Goal: Navigation & Orientation: Find specific page/section

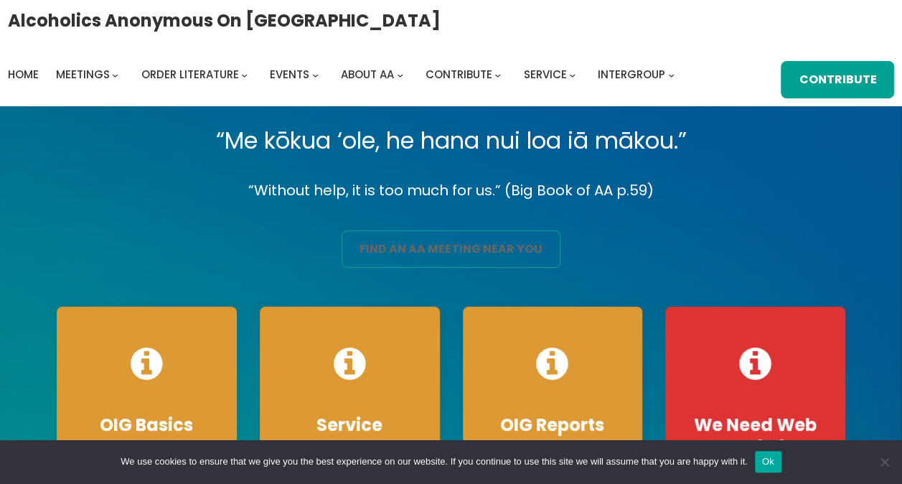
click at [446, 242] on link "find an aa meeting near you" at bounding box center [451, 248] width 219 height 37
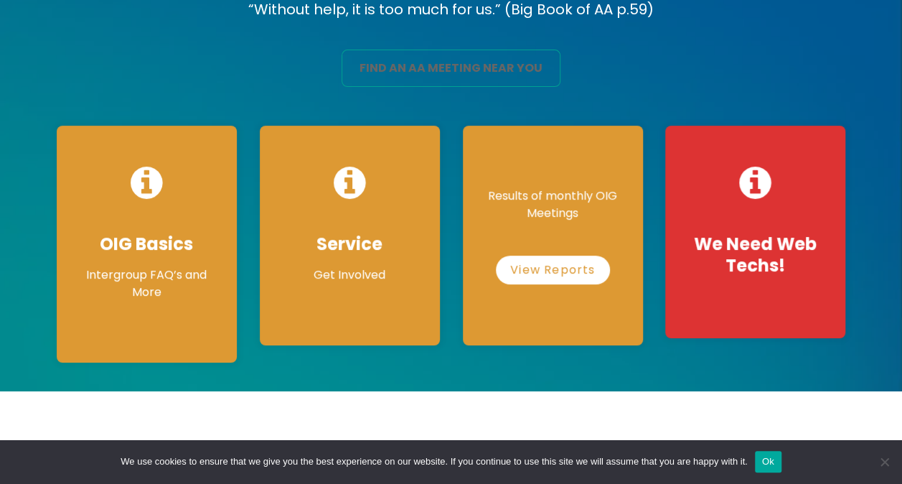
scroll to position [215, 0]
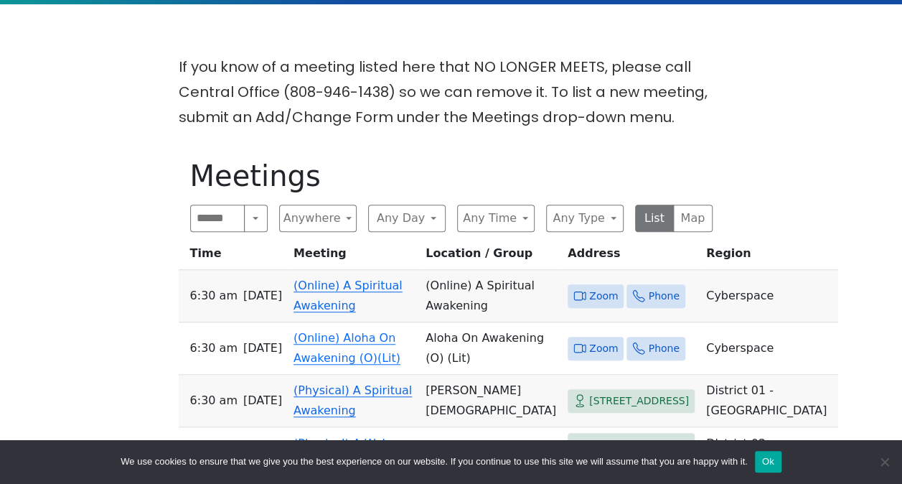
scroll to position [359, 0]
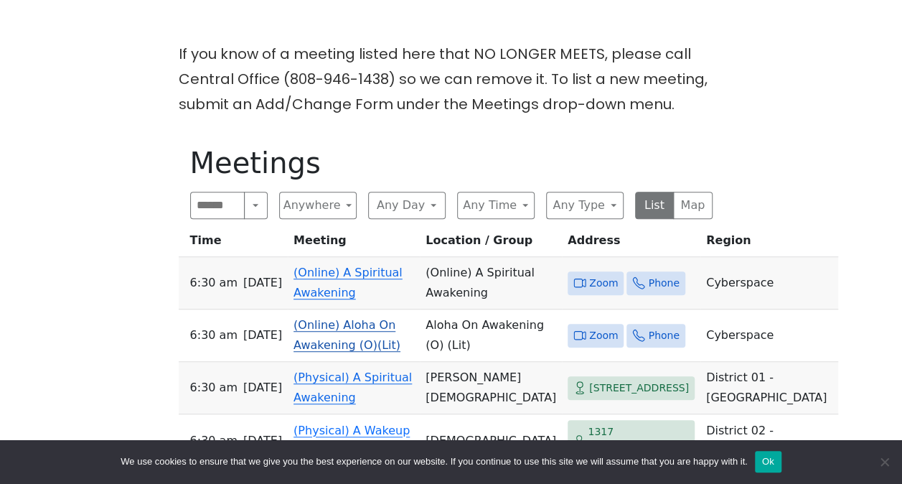
click at [357, 341] on link "(Online) Aloha On Awakening (O)(Lit)" at bounding box center [346, 335] width 107 height 34
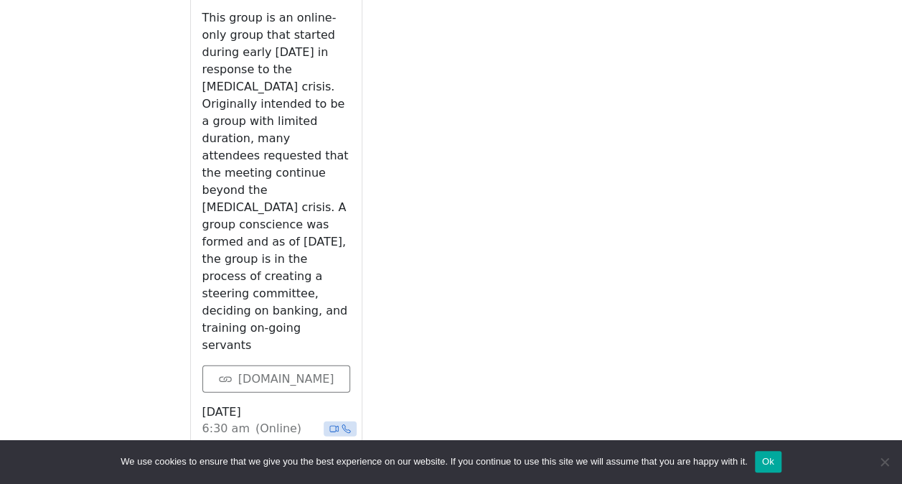
scroll to position [1426, 0]
click at [263, 366] on link "[DOMAIN_NAME]" at bounding box center [276, 379] width 148 height 27
